Goal: Task Accomplishment & Management: Manage account settings

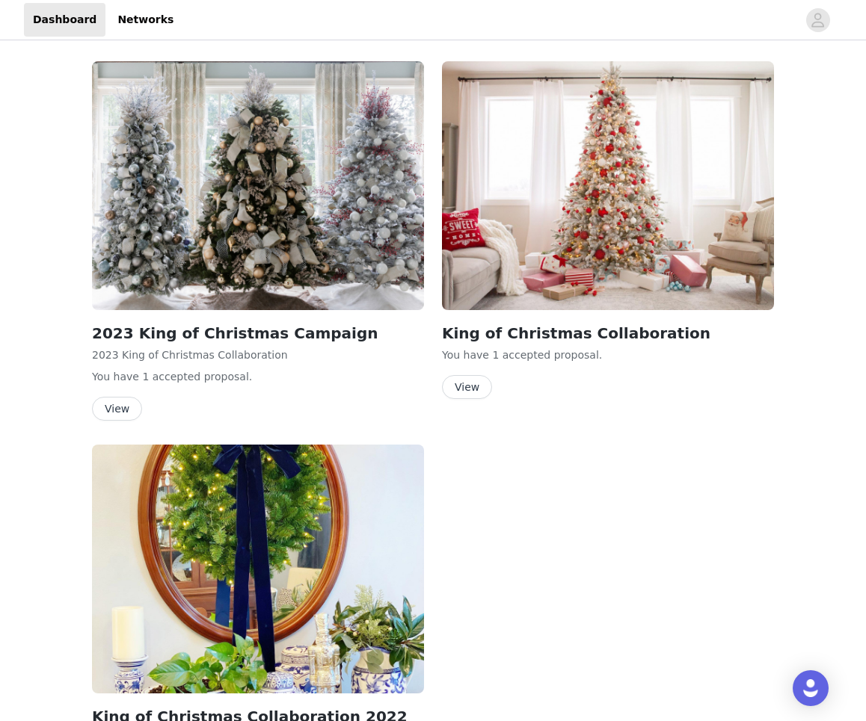
click at [478, 399] on div "King of Christmas Collaboration You have 1 accepted proposal . View" at bounding box center [608, 233] width 350 height 362
click at [475, 391] on button "View" at bounding box center [467, 387] width 50 height 24
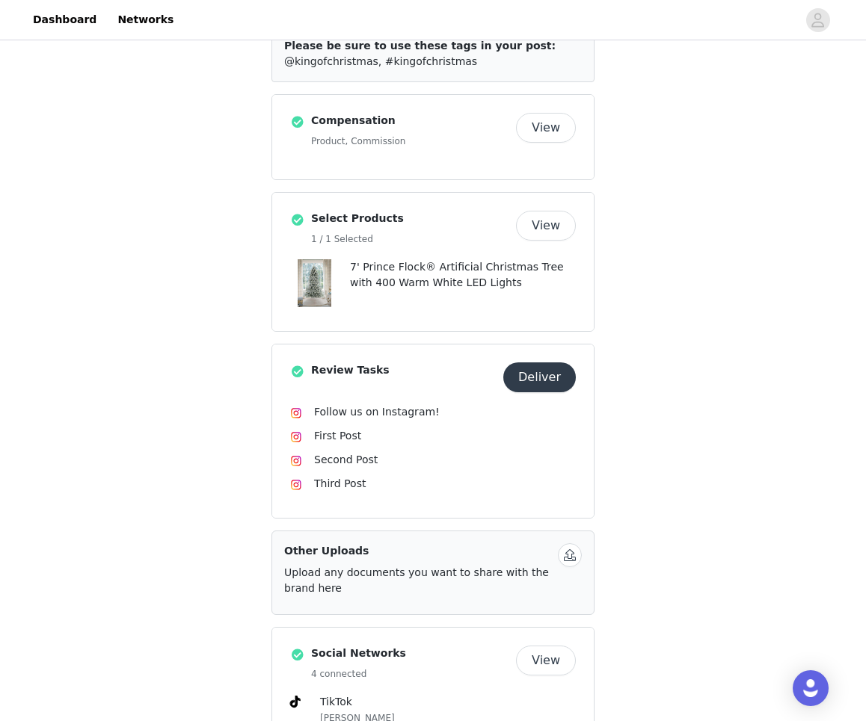
scroll to position [223, 0]
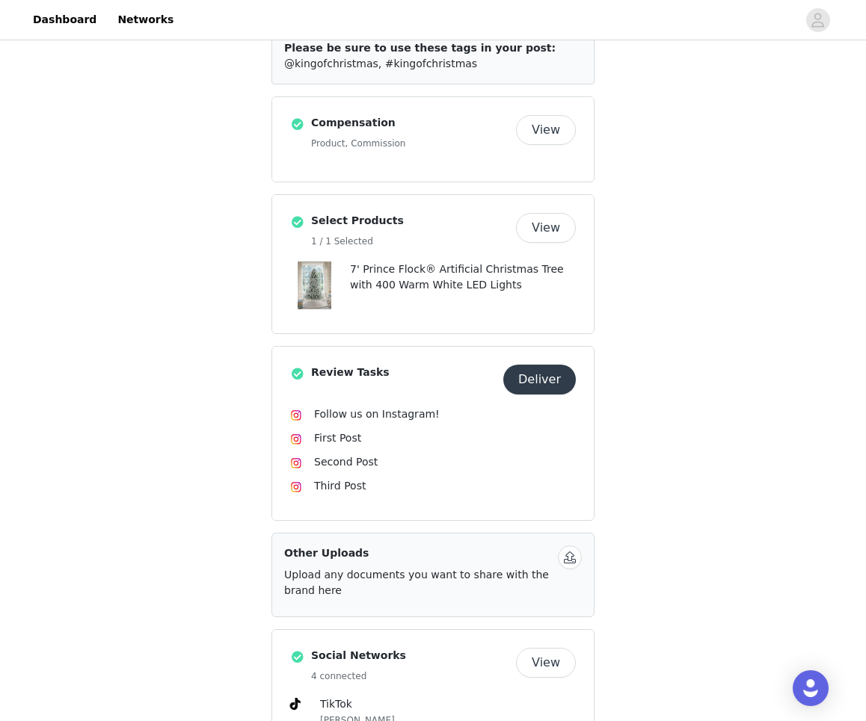
click at [534, 381] on button "Deliver" at bounding box center [539, 380] width 72 height 30
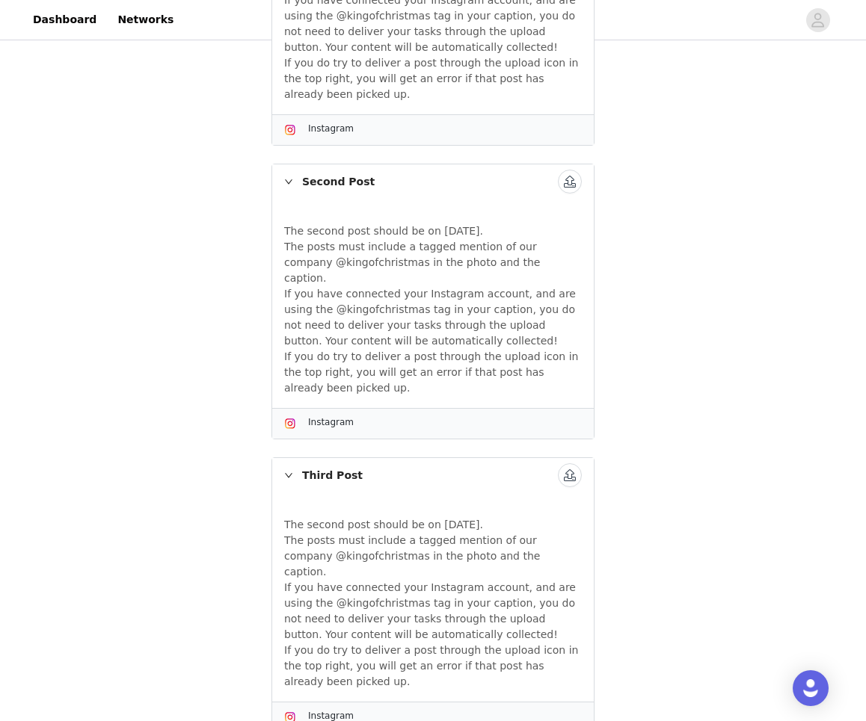
scroll to position [223, 0]
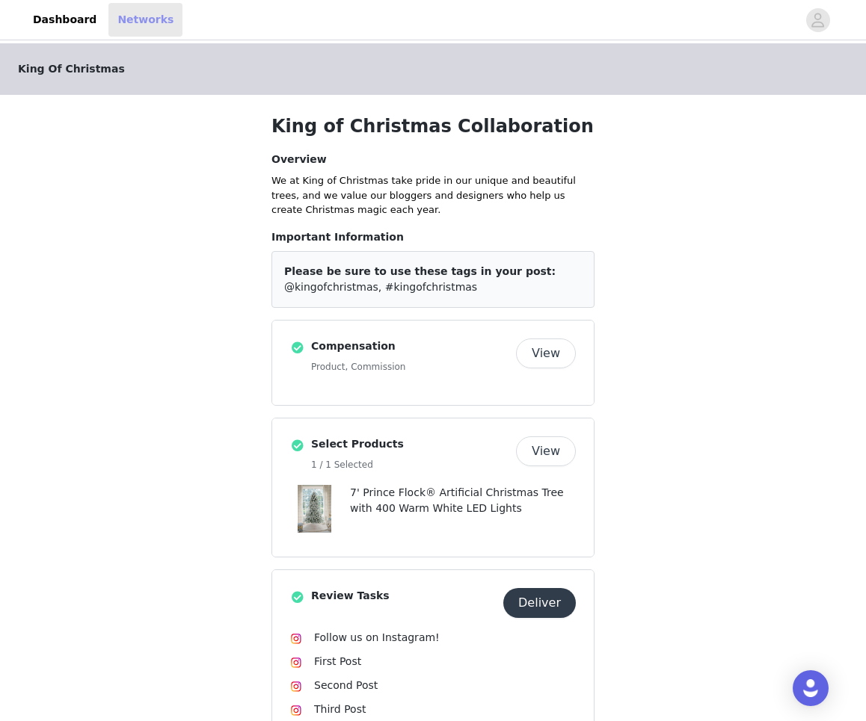
click at [114, 22] on link "Networks" at bounding box center [145, 20] width 74 height 34
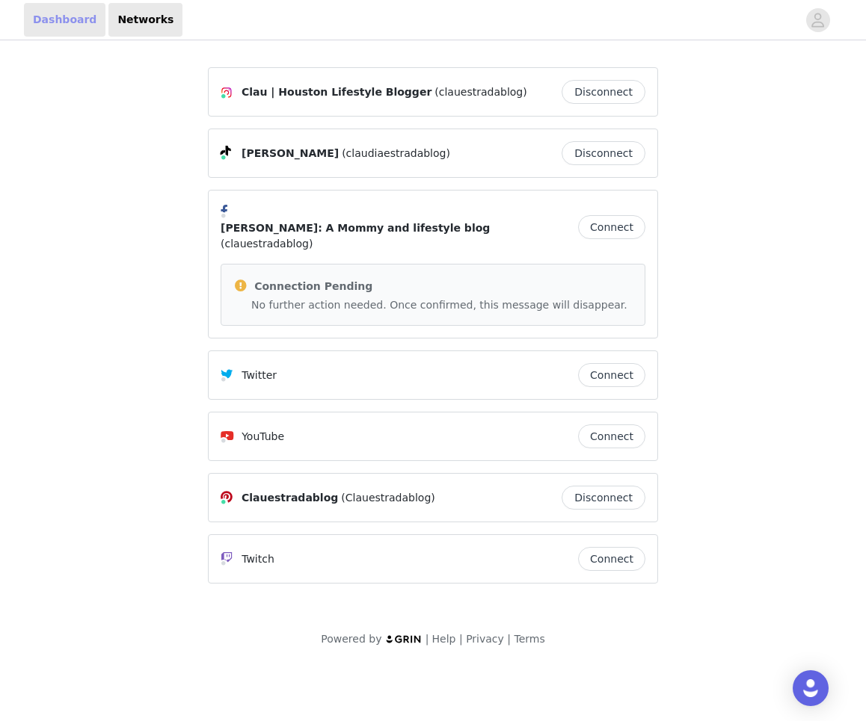
click at [56, 24] on link "Dashboard" at bounding box center [64, 20] width 81 height 34
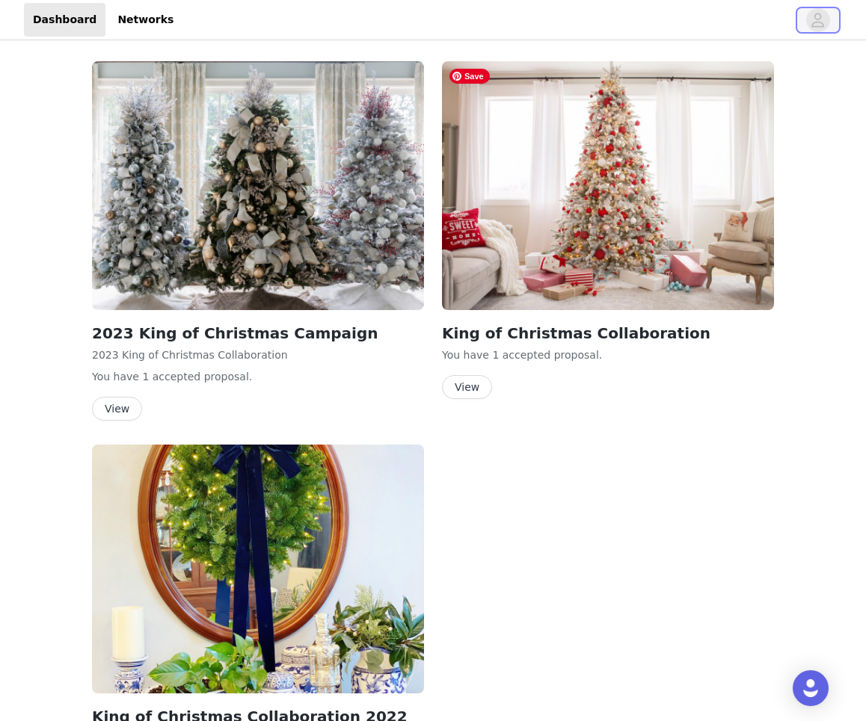
click at [809, 22] on span "button" at bounding box center [818, 20] width 24 height 24
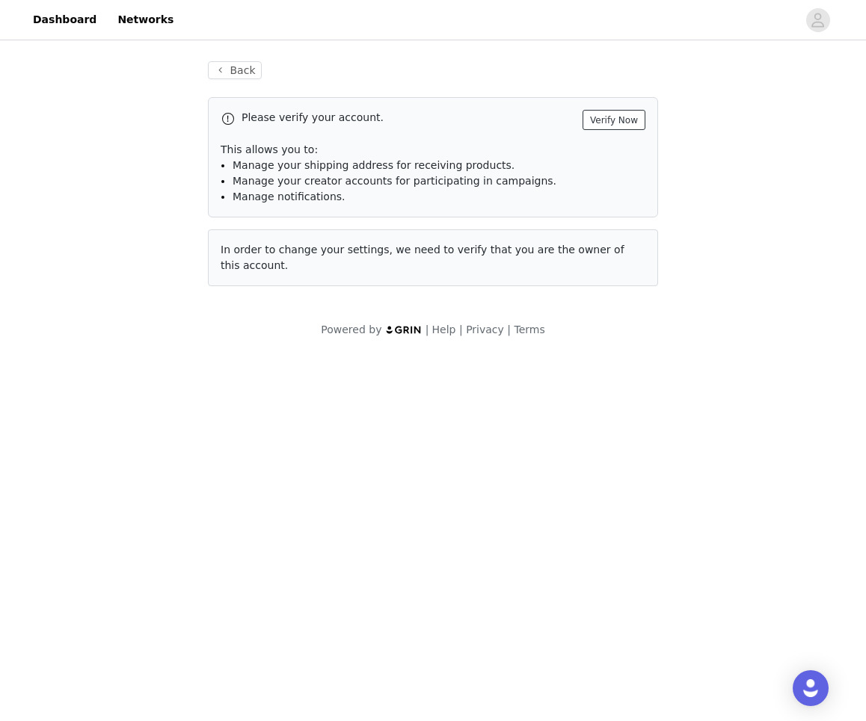
click at [587, 125] on button "Verify Now" at bounding box center [613, 120] width 63 height 20
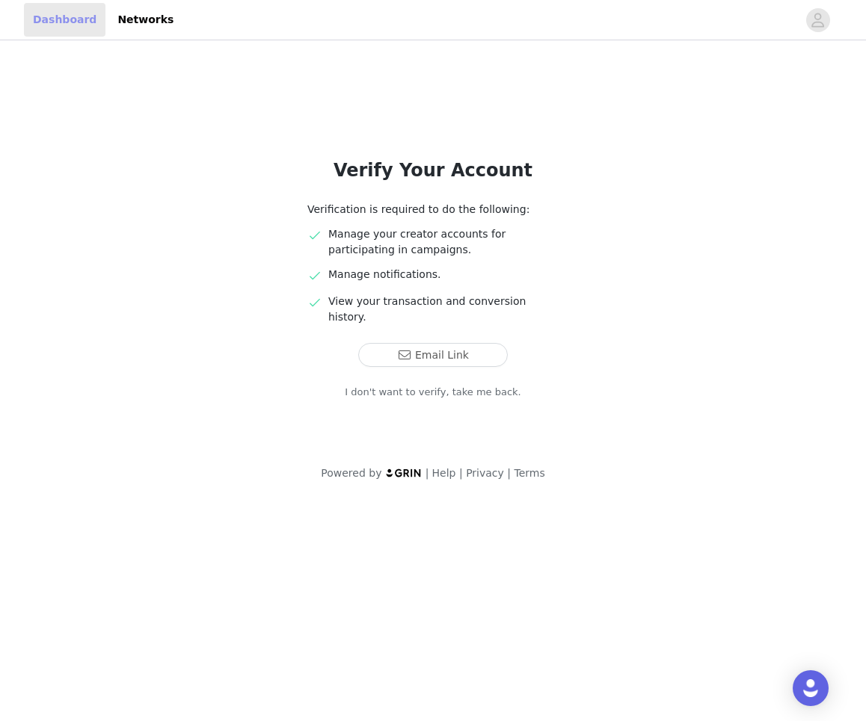
click at [55, 22] on link "Dashboard" at bounding box center [64, 20] width 81 height 34
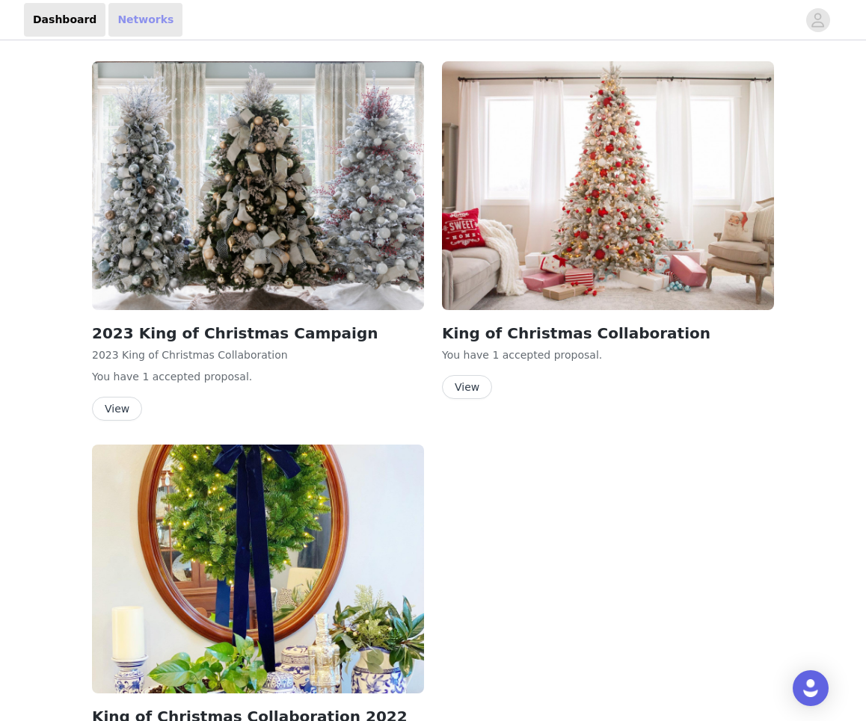
click at [144, 17] on link "Networks" at bounding box center [145, 20] width 74 height 34
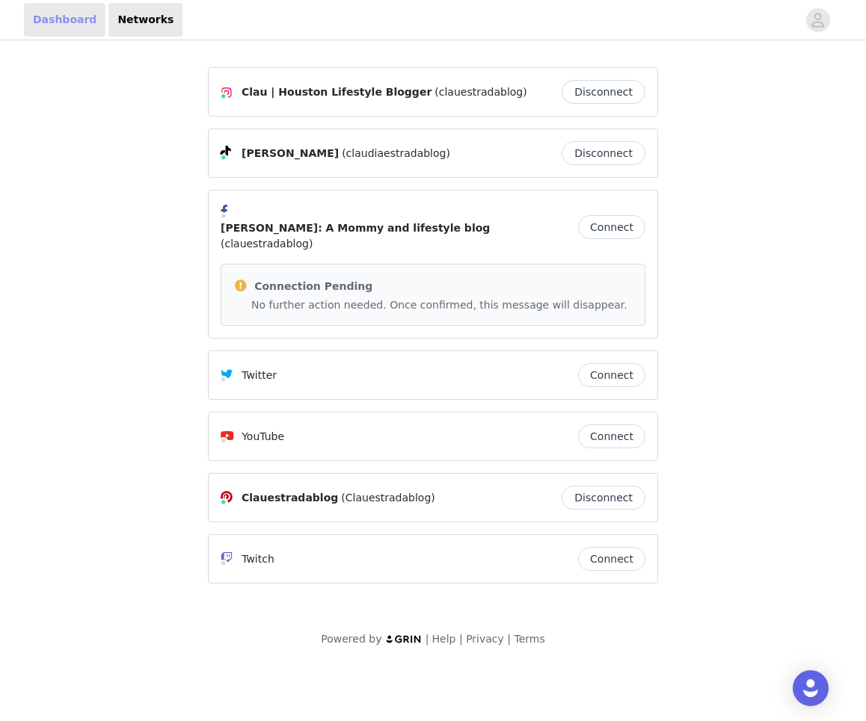
click at [72, 26] on link "Dashboard" at bounding box center [64, 20] width 81 height 34
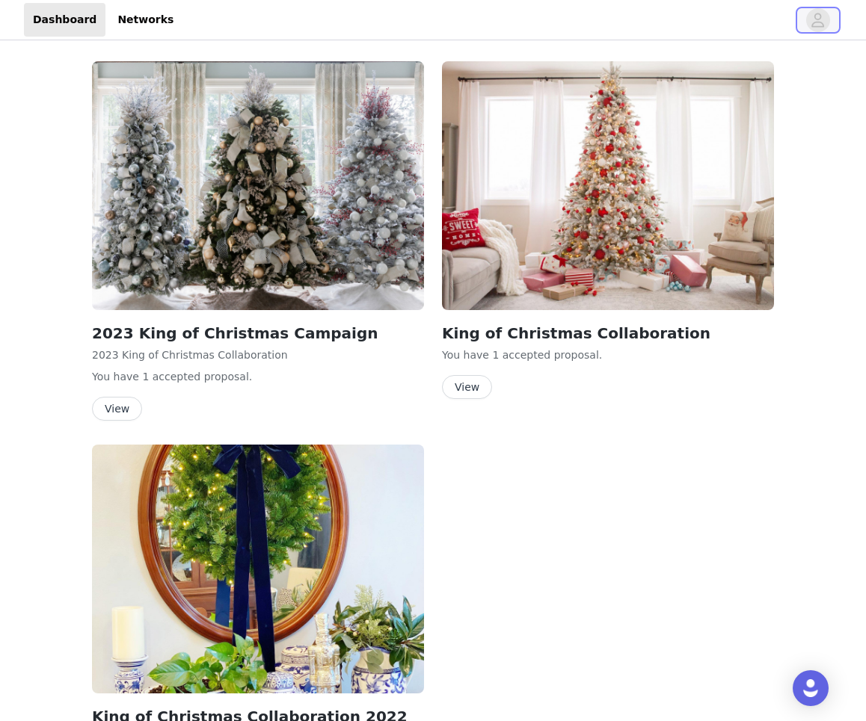
click at [821, 22] on icon "avatar" at bounding box center [818, 20] width 13 height 14
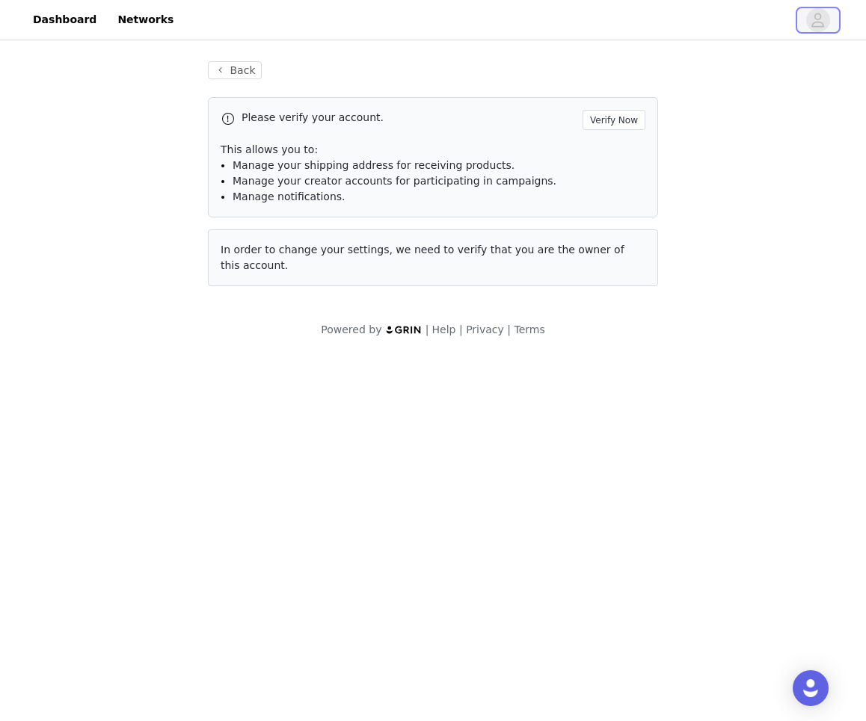
click at [821, 22] on icon "avatar" at bounding box center [818, 20] width 13 height 14
click at [229, 74] on button "Back" at bounding box center [235, 70] width 54 height 18
click at [587, 120] on button "Verify Now" at bounding box center [613, 120] width 63 height 20
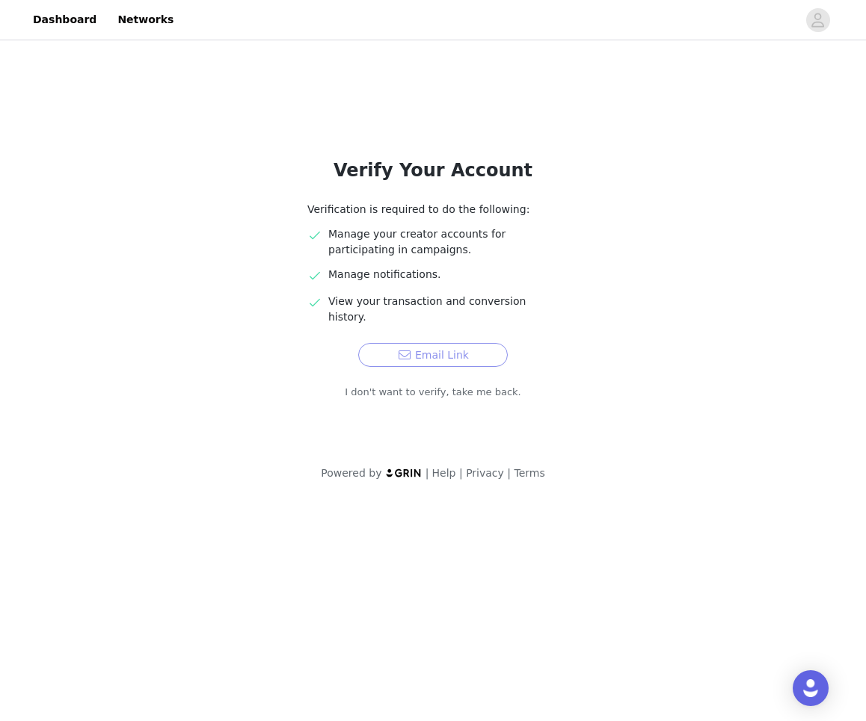
click at [448, 343] on button "Email Link" at bounding box center [432, 355] width 149 height 24
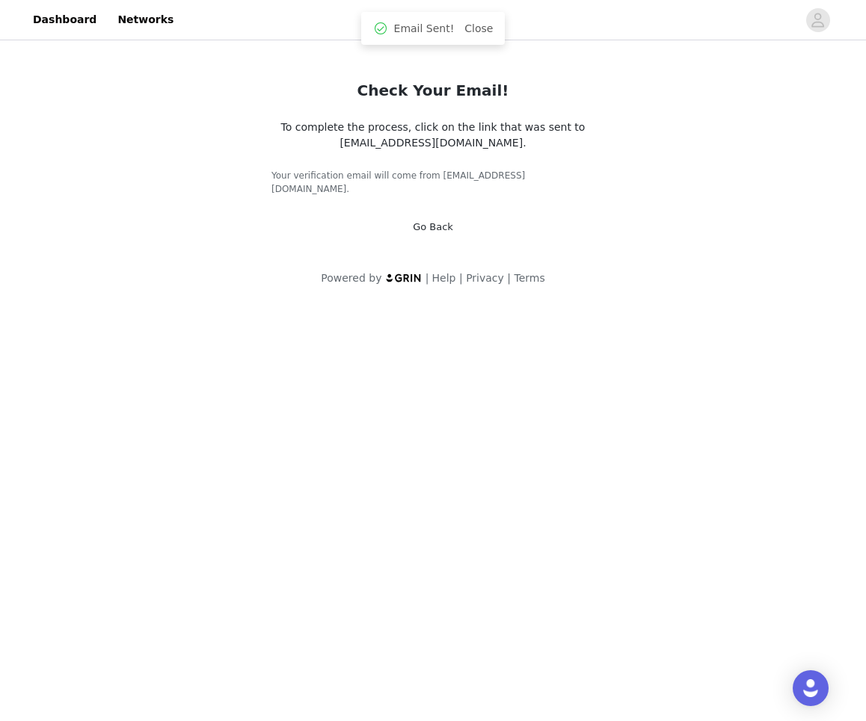
drag, startPoint x: 507, startPoint y: 142, endPoint x: 340, endPoint y: 137, distance: 166.8
click at [340, 137] on div "To complete the process, click on the link that was sent to [EMAIL_ADDRESS][DOM…" at bounding box center [432, 135] width 323 height 31
copy span "[EMAIL_ADDRESS][DOMAIN_NAME]"
